Goal: Information Seeking & Learning: Learn about a topic

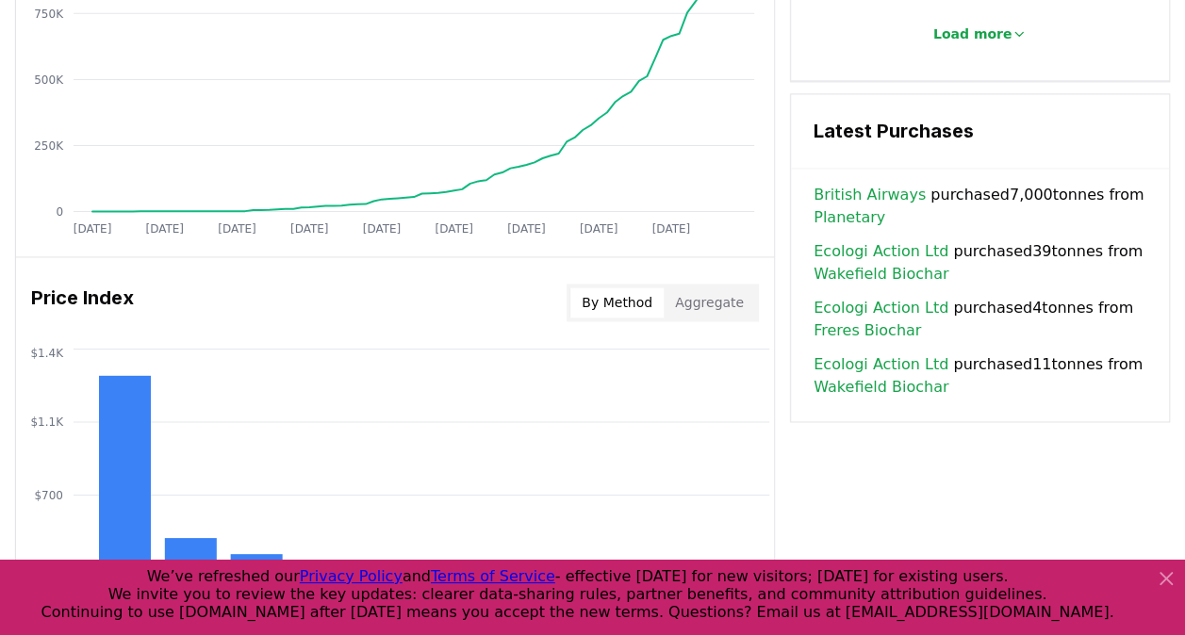
scroll to position [1323, 0]
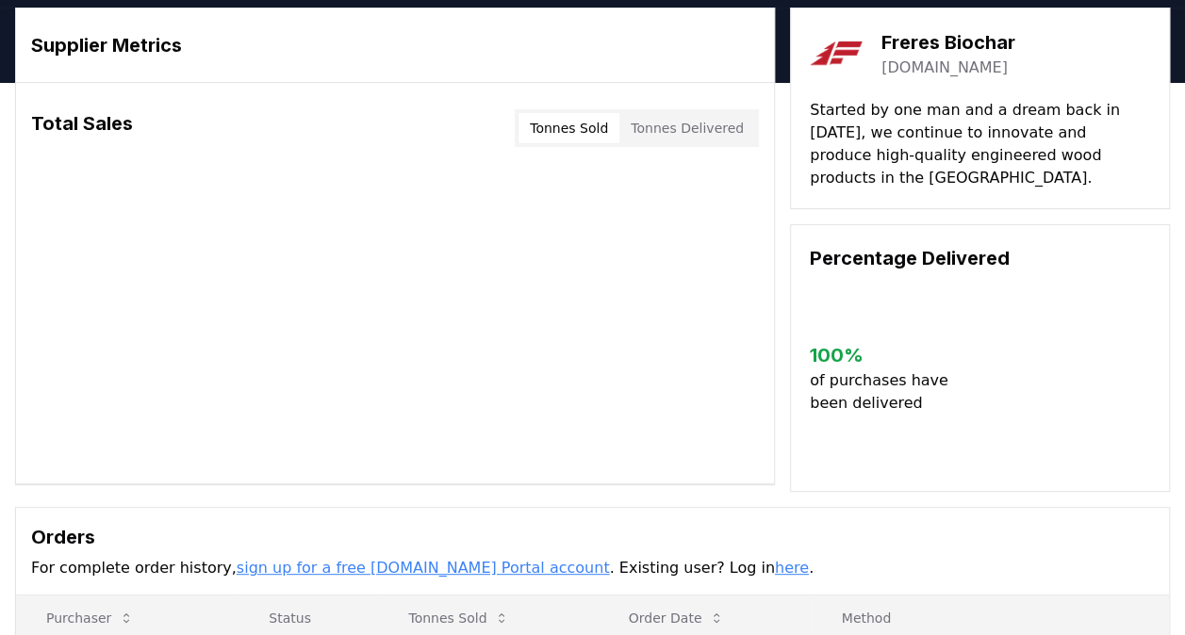
scroll to position [61, 0]
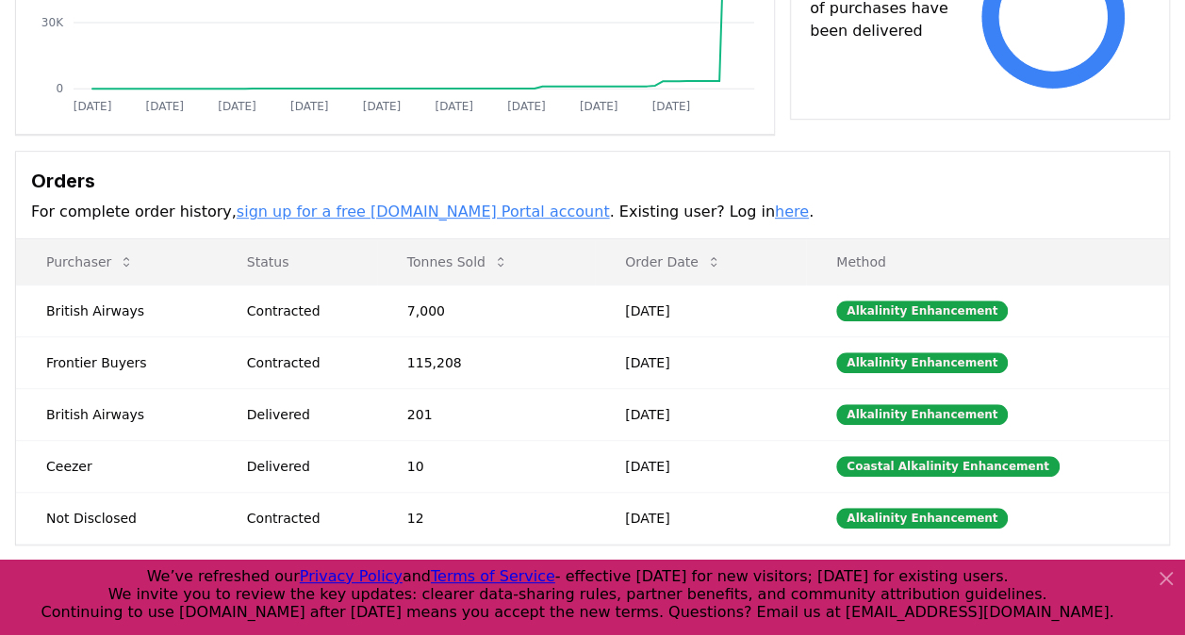
scroll to position [485, 0]
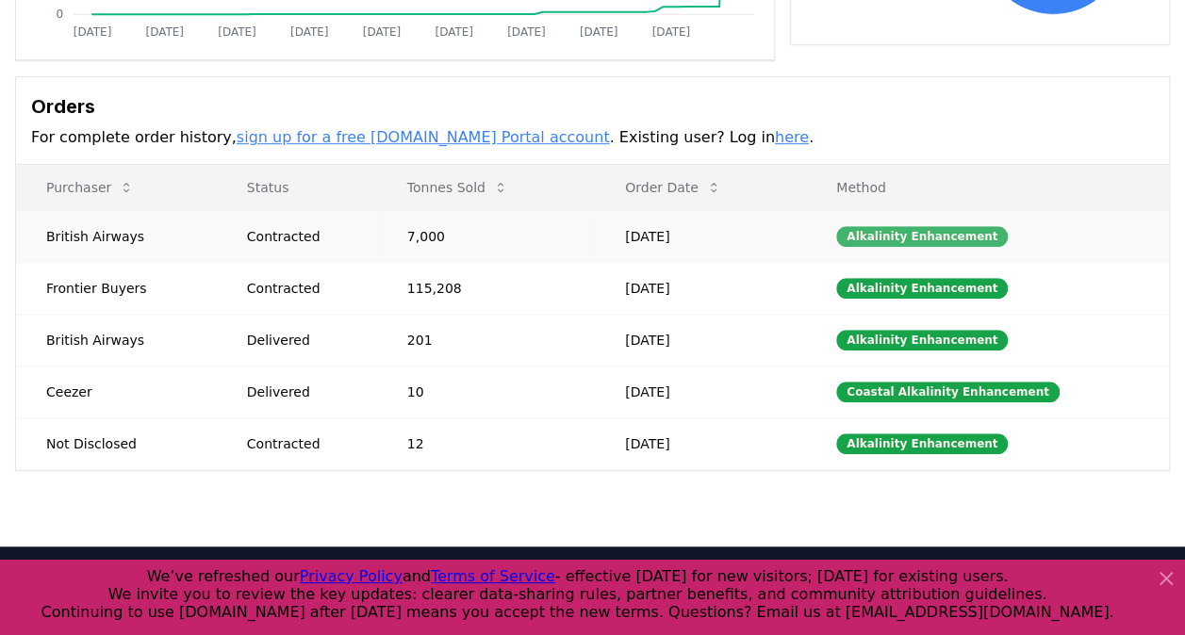
click at [959, 236] on div "Alkalinity Enhancement" at bounding box center [922, 236] width 172 height 21
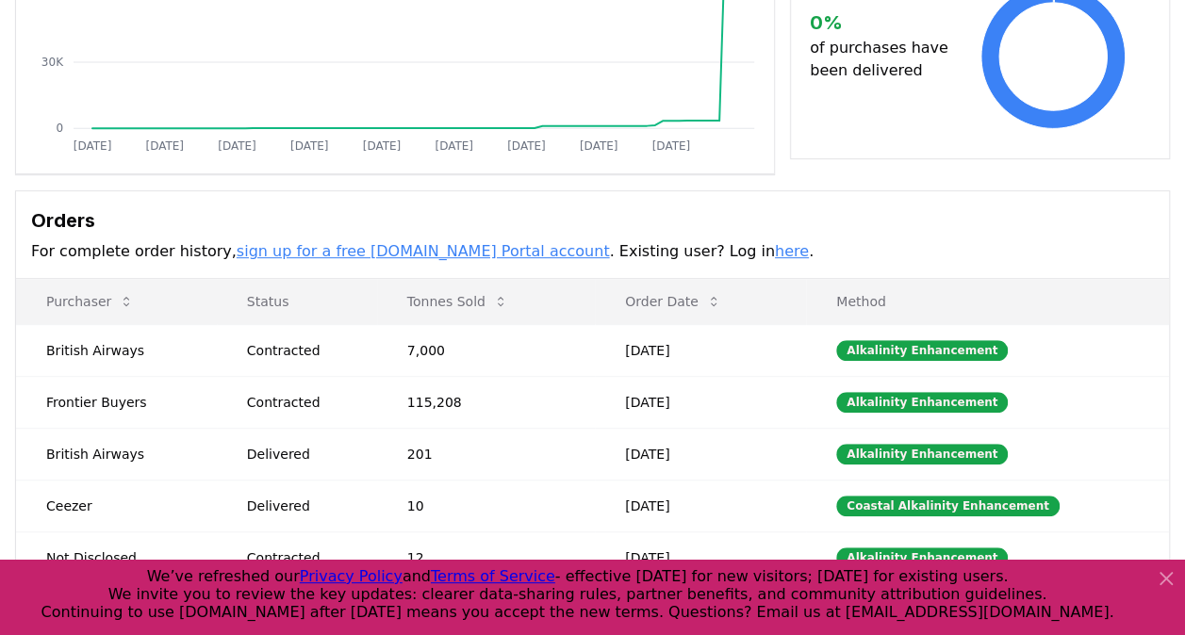
scroll to position [0, 0]
